Goal: Task Accomplishment & Management: Complete application form

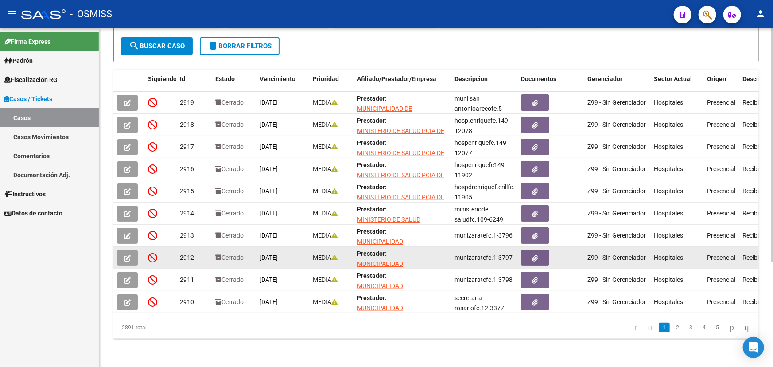
scroll to position [112, 0]
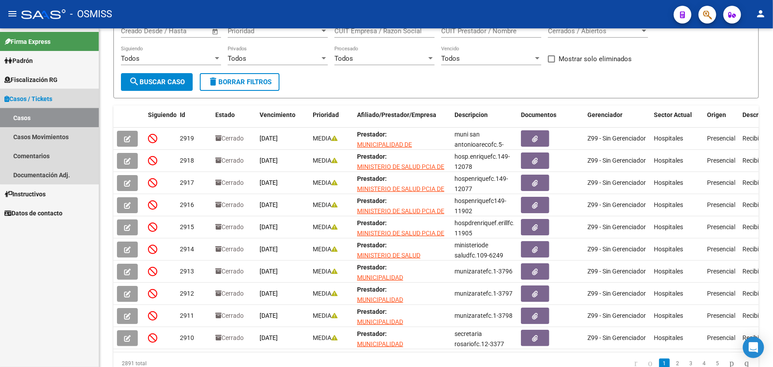
click at [52, 115] on link "Casos" at bounding box center [49, 117] width 99 height 19
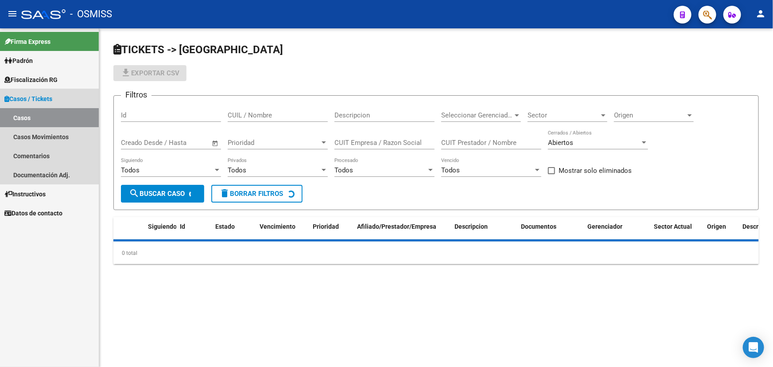
click at [52, 100] on span "Casos / Tickets" at bounding box center [28, 99] width 48 height 10
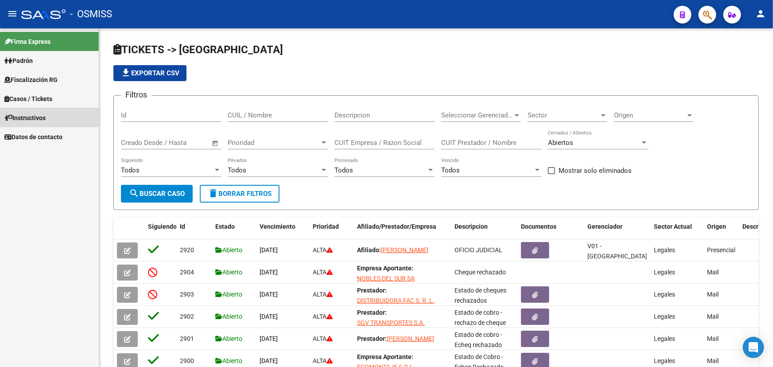
click at [38, 115] on span "Instructivos" at bounding box center [24, 118] width 41 height 10
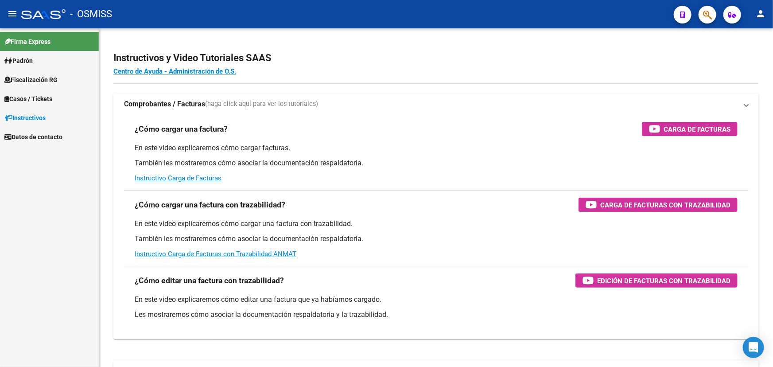
click at [41, 102] on span "Casos / Tickets" at bounding box center [28, 99] width 48 height 10
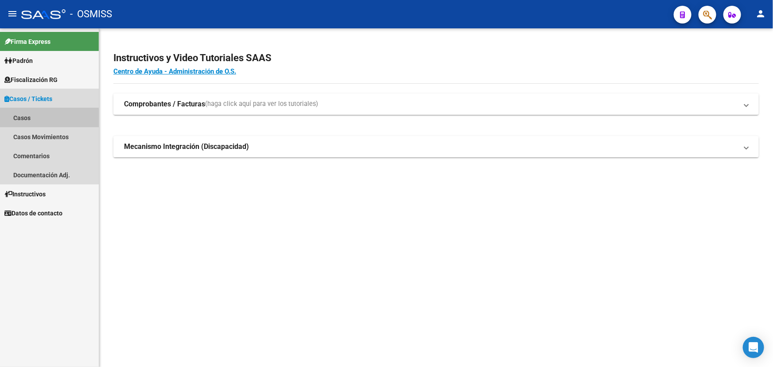
click at [40, 118] on link "Casos" at bounding box center [49, 117] width 99 height 19
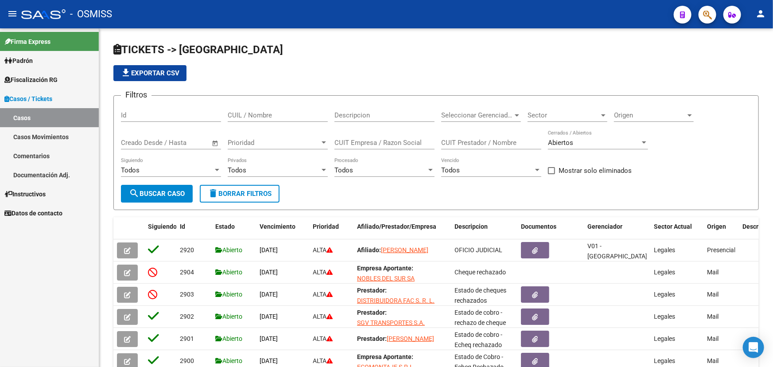
click at [718, 7] on mat-toolbar "menu - OSMISS person" at bounding box center [386, 14] width 773 height 28
click at [714, 9] on button "button" at bounding box center [708, 15] width 18 height 18
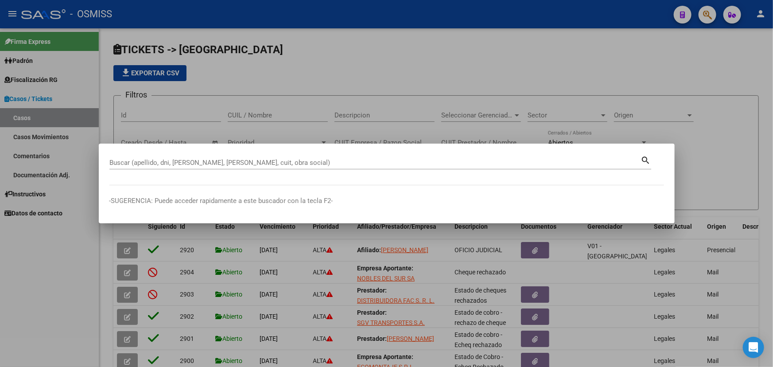
click at [484, 21] on div at bounding box center [386, 183] width 773 height 367
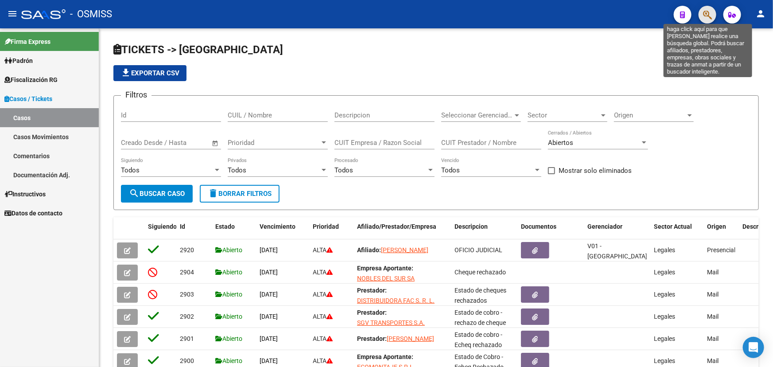
click at [705, 16] on icon "button" at bounding box center [707, 15] width 9 height 10
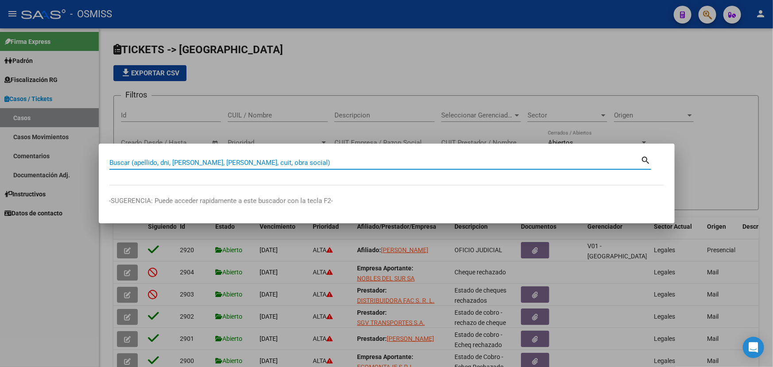
click at [139, 161] on input "Buscar (apellido, dni, [PERSON_NAME], [PERSON_NAME], cuit, obra social)" at bounding box center [375, 163] width 532 height 8
type input "[PERSON_NAME]"
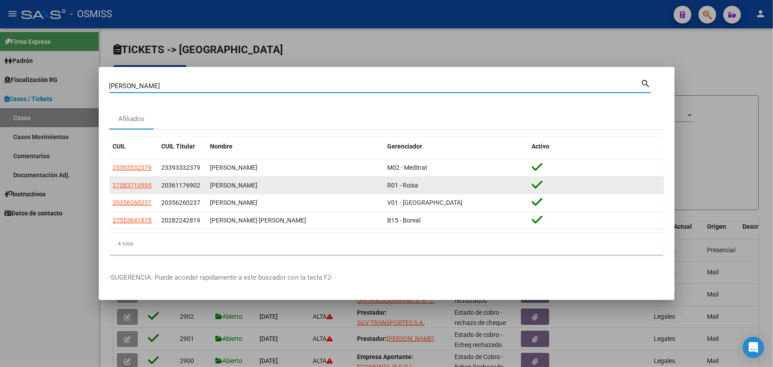
click at [137, 181] on app-link-go-to "27583710995" at bounding box center [132, 185] width 39 height 10
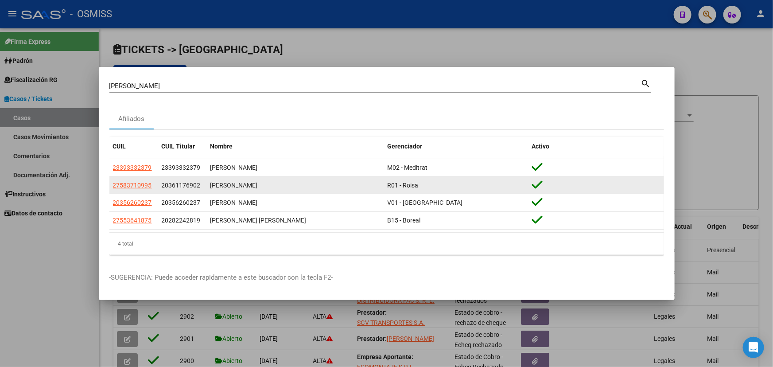
click at [135, 185] on span "27583710995" at bounding box center [132, 185] width 39 height 7
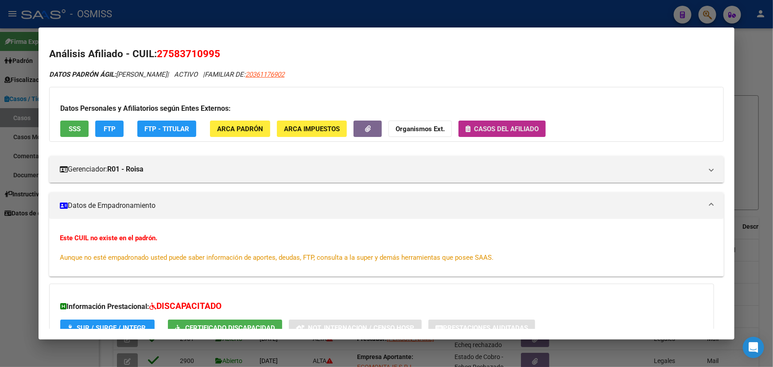
click at [492, 129] on span "Casos del afiliado" at bounding box center [506, 129] width 65 height 8
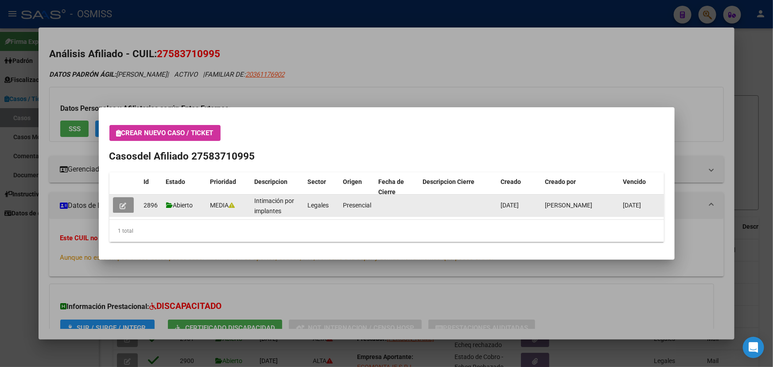
click at [116, 199] on button "button" at bounding box center [123, 205] width 21 height 16
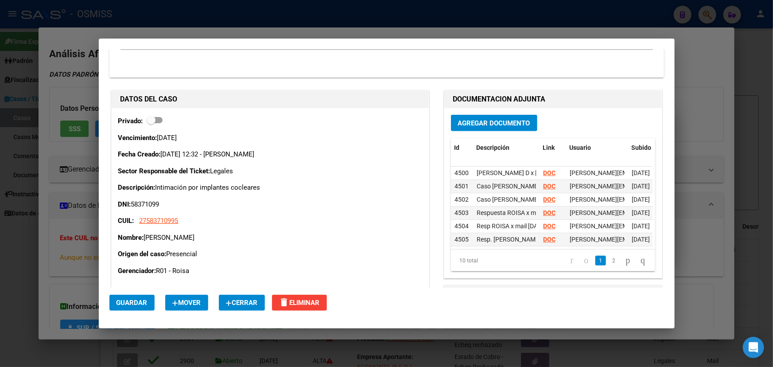
scroll to position [201, 0]
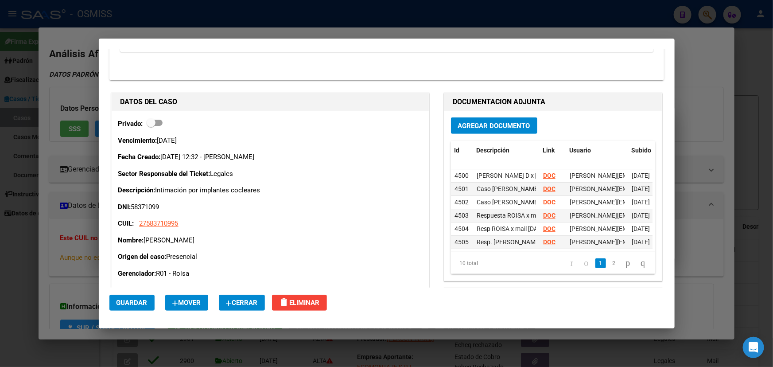
click at [495, 124] on span "Agregar Documento" at bounding box center [494, 126] width 72 height 8
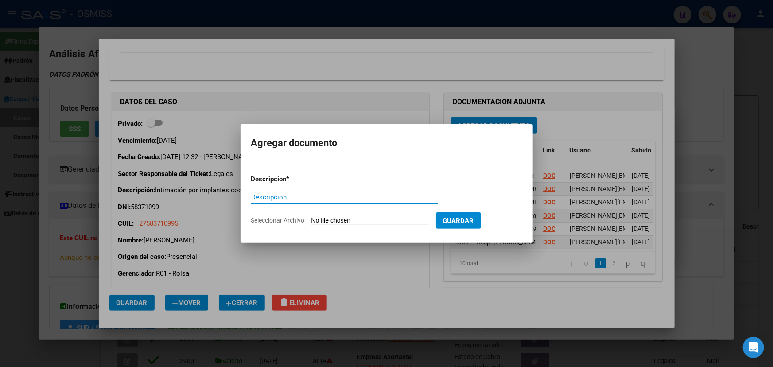
click at [321, 221] on input "Seleccionar Archivo" at bounding box center [370, 221] width 117 height 8
type input "C:\fakepath\CD [PERSON_NAME] a ROISA 2° [DATE] copia.PDF"
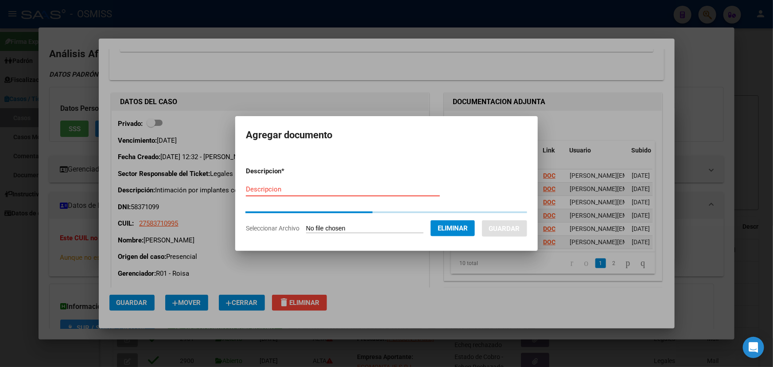
click at [264, 186] on input "Descripcion" at bounding box center [343, 189] width 194 height 8
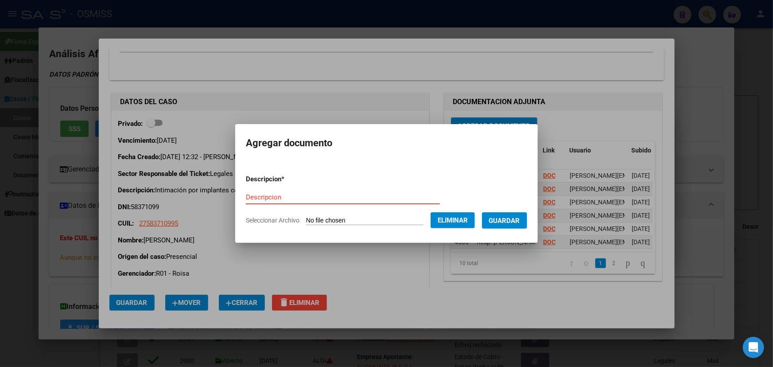
paste input "CD [PERSON_NAME] a ROISA 2° [DATE] copia"
type input "CD [PERSON_NAME] a ROISA 2° [DATE] copia"
click at [510, 217] on span "Guardar" at bounding box center [504, 221] width 31 height 8
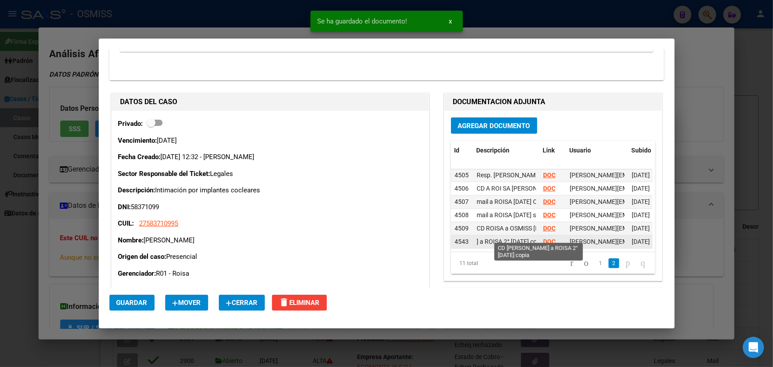
scroll to position [0, 72]
drag, startPoint x: 476, startPoint y: 229, endPoint x: 542, endPoint y: 234, distance: 66.2
click at [542, 235] on div "4543 CD [PERSON_NAME] a ROISA 2° [DATE] copia DOC [PERSON_NAME][EMAIL_ADDRESS][…" at bounding box center [584, 241] width 266 height 13
click at [503, 238] on span "CD [PERSON_NAME] a ROISA 2° [DATE] copia" at bounding box center [475, 241] width 124 height 7
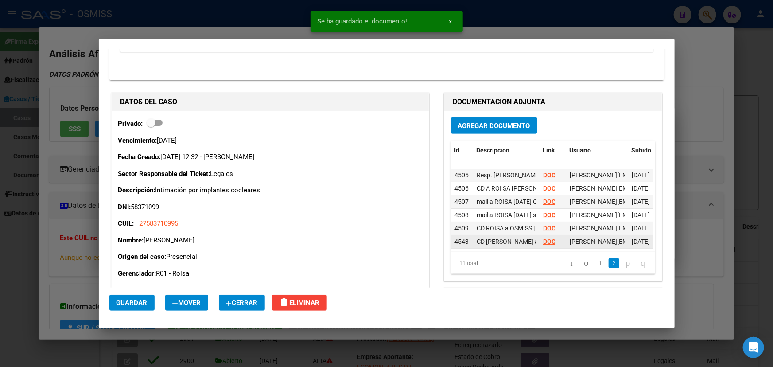
drag, startPoint x: 499, startPoint y: 231, endPoint x: 453, endPoint y: 231, distance: 45.6
click at [453, 235] on div "4543 CD [PERSON_NAME] a ROISA 2° [DATE] copia DOC [PERSON_NAME][EMAIL_ADDRESS][…" at bounding box center [584, 241] width 266 height 13
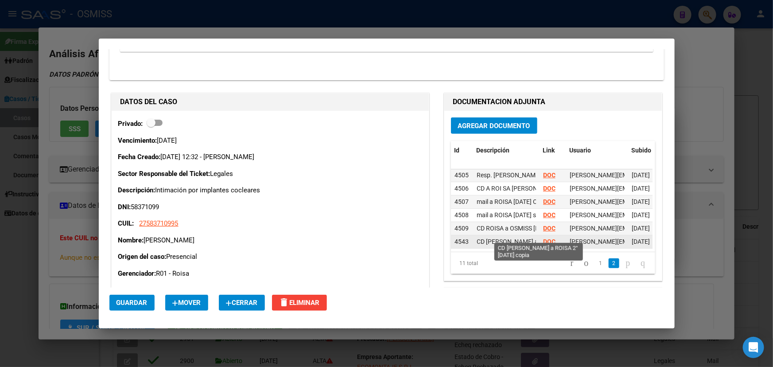
click at [503, 238] on span "CD [PERSON_NAME] a ROISA 2° [DATE] copia" at bounding box center [539, 241] width 124 height 7
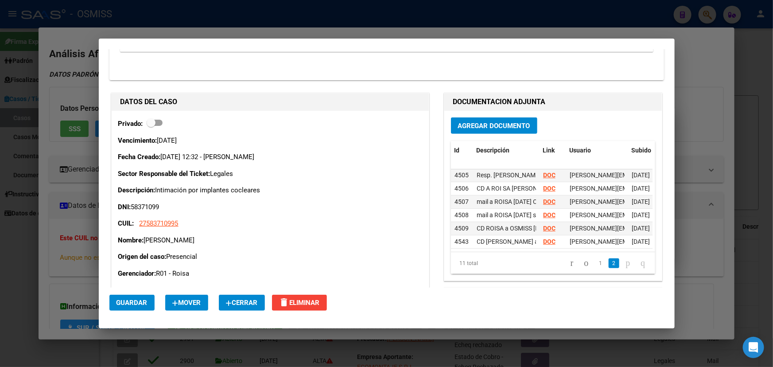
drag, startPoint x: 187, startPoint y: 240, endPoint x: 233, endPoint y: 244, distance: 45.4
click at [230, 244] on div "Vencimiento: [DATE] Fecha Creado: [DATE] 12:32 - [PERSON_NAME] Sector Responsab…" at bounding box center [270, 207] width 304 height 143
click at [233, 244] on div "Vencimiento: [DATE] Fecha Creado: [DATE] 12:32 - [PERSON_NAME] Sector Responsab…" at bounding box center [270, 207] width 304 height 143
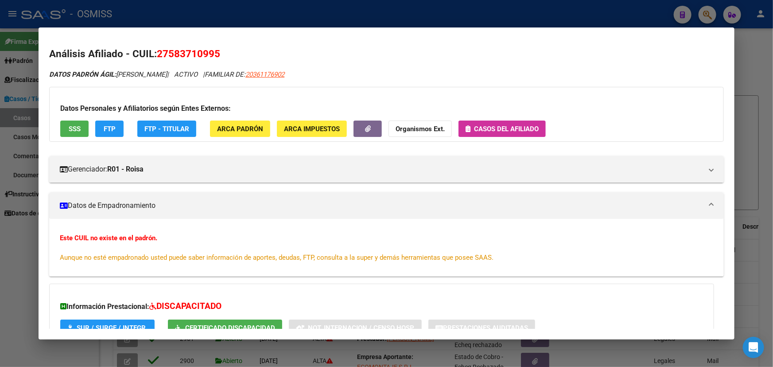
drag, startPoint x: 214, startPoint y: 262, endPoint x: 299, endPoint y: 261, distance: 85.1
click at [291, 261] on div "Este CUIL no existe en el padrón. Aunque no esté empadronado usted puede saber …" at bounding box center [386, 251] width 675 height 36
click at [351, 253] on span "Aunque no esté empadronado usted puede saber información de aportes, deudas, FT…" at bounding box center [277, 257] width 434 height 8
